Goal: Use online tool/utility: Utilize a website feature to perform a specific function

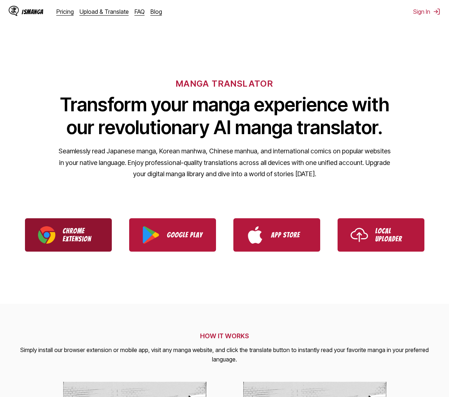
click at [66, 233] on p "Chrome Extension" at bounding box center [81, 235] width 36 height 16
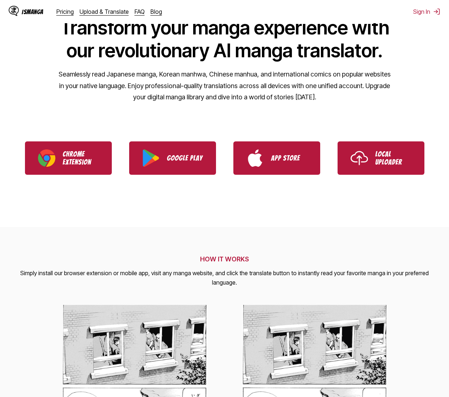
scroll to position [72, 0]
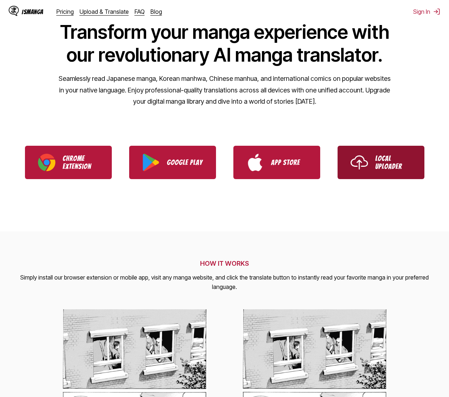
click at [381, 159] on p "Local Uploader" at bounding box center [394, 162] width 36 height 16
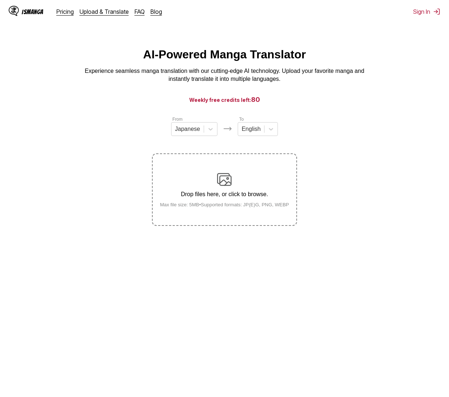
click at [235, 185] on div "Drop files here, or click to browse. Max file size: 5MB • Supported formats: JP…" at bounding box center [224, 189] width 141 height 35
click at [0, 0] on input "Drop files here, or click to browse. Max file size: 5MB • Supported formats: JP…" at bounding box center [0, 0] width 0 height 0
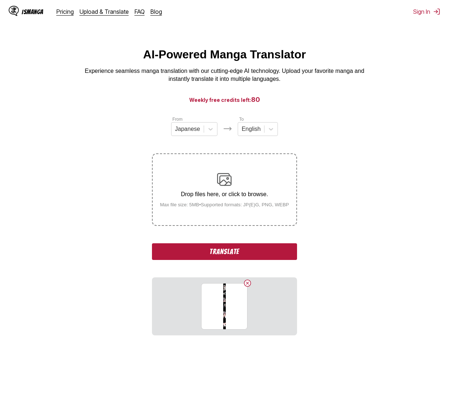
click at [255, 253] on button "Translate" at bounding box center [224, 251] width 145 height 17
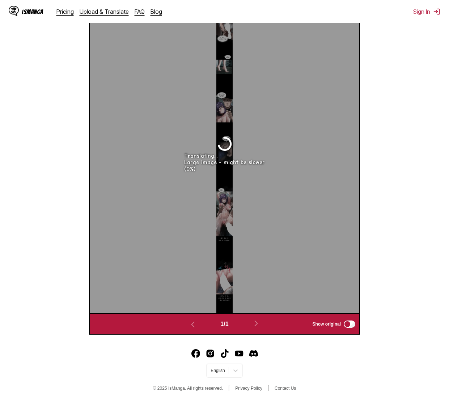
scroll to position [302, 0]
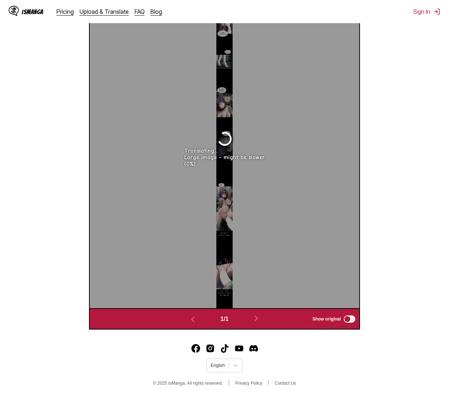
click at [347, 322] on label "Show original" at bounding box center [334, 318] width 44 height 9
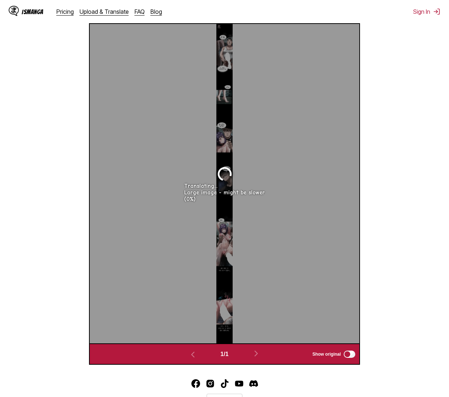
scroll to position [158, 0]
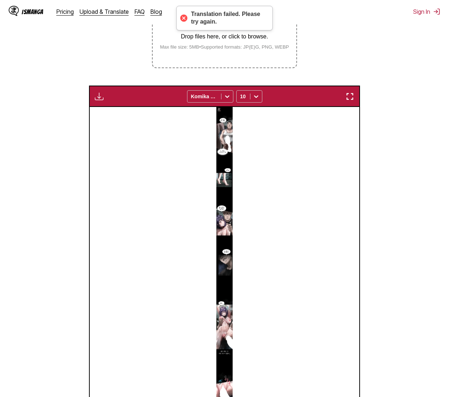
click at [239, 272] on div at bounding box center [225, 266] width 270 height 319
